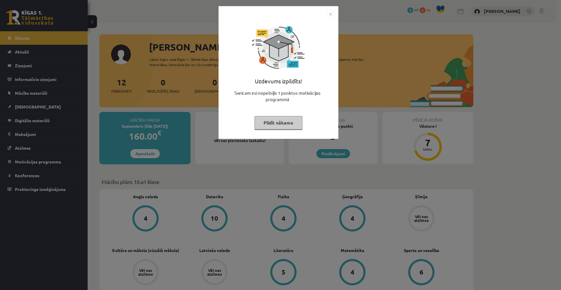
click at [279, 124] on button "Pildīt nākamo" at bounding box center [279, 122] width 48 height 13
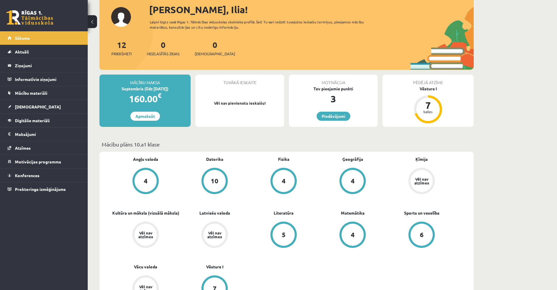
scroll to position [58, 0]
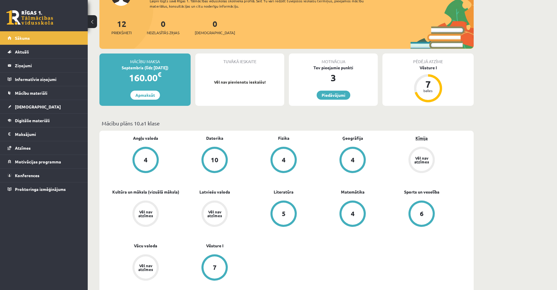
click at [420, 139] on link "Ķīmija" at bounding box center [421, 138] width 12 height 6
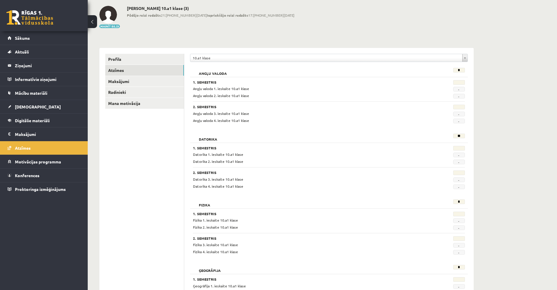
scroll to position [29, 0]
click at [115, 92] on link "Radinieki" at bounding box center [144, 91] width 79 height 11
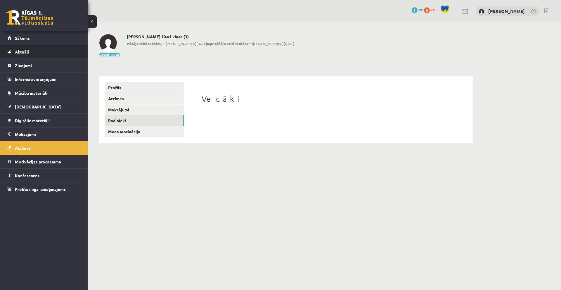
click at [23, 52] on span "Aktuāli" at bounding box center [22, 51] width 14 height 5
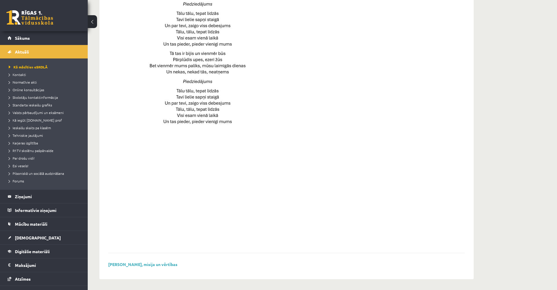
scroll to position [347, 0]
click at [25, 106] on span "Standarta ieskaišu grafiks" at bounding box center [30, 105] width 43 height 5
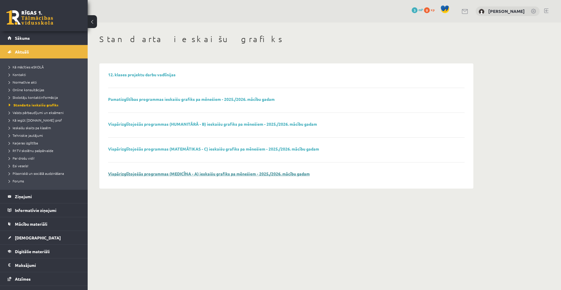
click at [202, 175] on link "Vispārizglītojošās programmas (MEDICĪNA - A) ieskaišu grafiks pa mēnešiem - 202…" at bounding box center [209, 173] width 202 height 5
click at [41, 113] on span "Valsts pārbaudījumi un eksāmeni" at bounding box center [36, 112] width 55 height 5
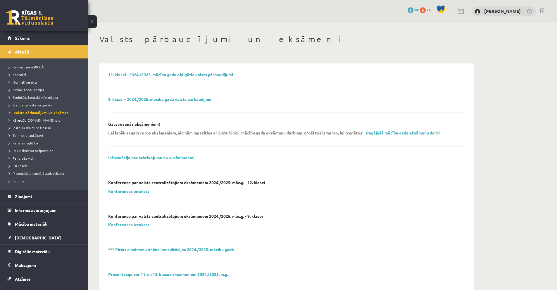
click at [37, 120] on span "Kā iegūt [DOMAIN_NAME] prof" at bounding box center [35, 120] width 53 height 5
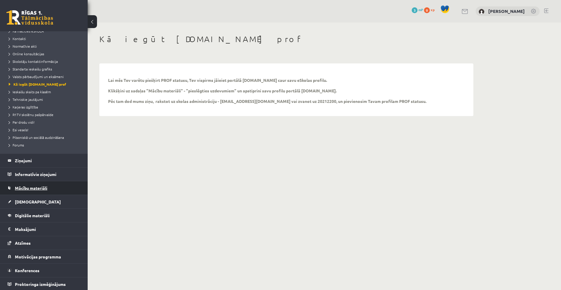
scroll to position [37, 0]
click at [37, 189] on span "Mācību materiāli" at bounding box center [31, 186] width 32 height 5
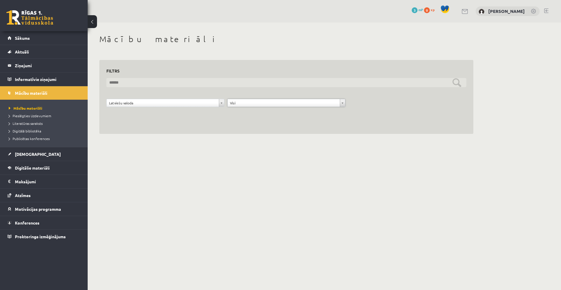
click at [337, 85] on input "text" at bounding box center [286, 82] width 360 height 9
click at [456, 81] on input "**" at bounding box center [286, 82] width 360 height 9
type input "**"
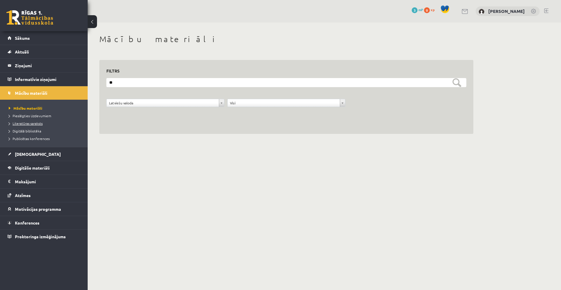
click at [38, 125] on span "Literatūras saraksts" at bounding box center [26, 123] width 34 height 5
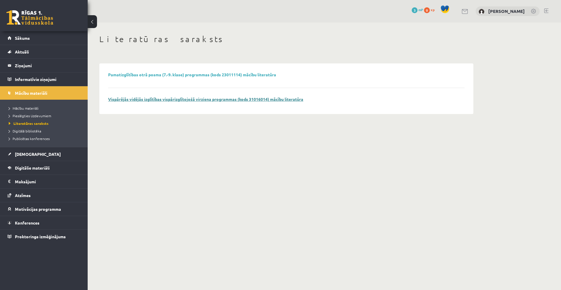
click at [190, 100] on link "Vispārējās vidējās izglītības vispārizglītojošā virziena programmas (kods 31016…" at bounding box center [205, 98] width 195 height 5
click at [37, 130] on span "Digitālā bibliotēka" at bounding box center [25, 131] width 32 height 5
